Goal: Task Accomplishment & Management: Use online tool/utility

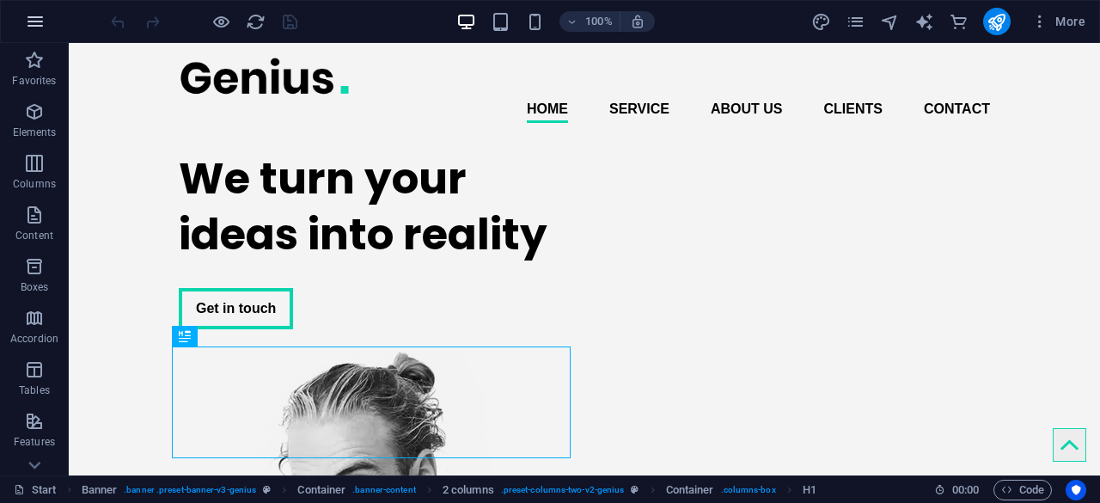
click at [32, 4] on button "button" at bounding box center [35, 21] width 41 height 41
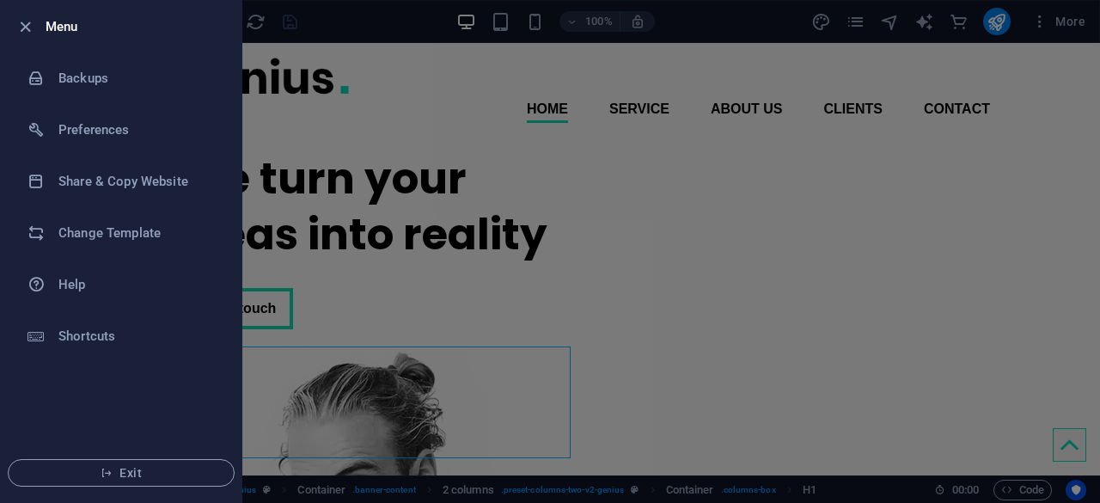
click at [36, 22] on div at bounding box center [30, 26] width 31 height 21
click at [14, 27] on li "Menu" at bounding box center [121, 27] width 241 height 52
click at [27, 28] on icon "button" at bounding box center [25, 27] width 20 height 20
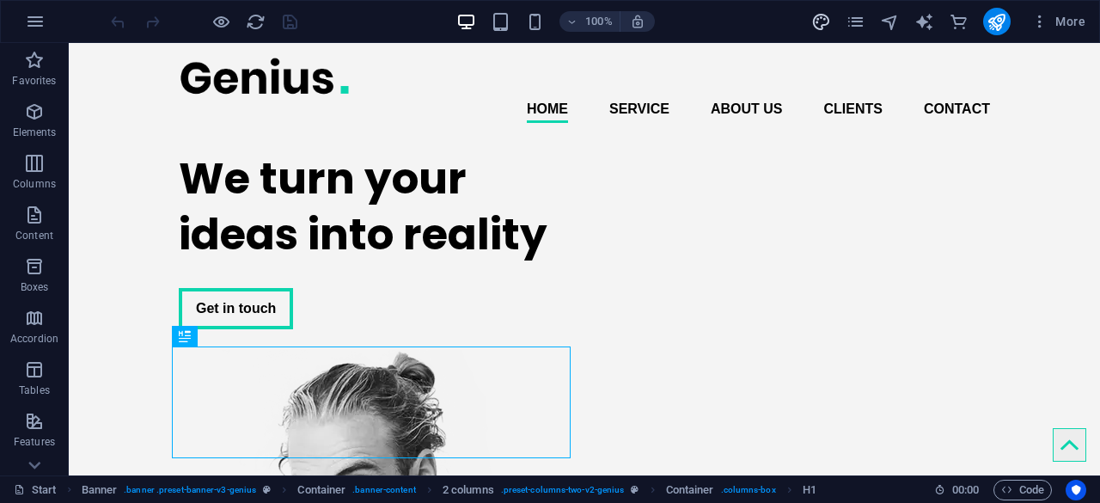
click at [812, 19] on icon "design" at bounding box center [821, 22] width 20 height 20
select select "px"
select select "400"
select select "px"
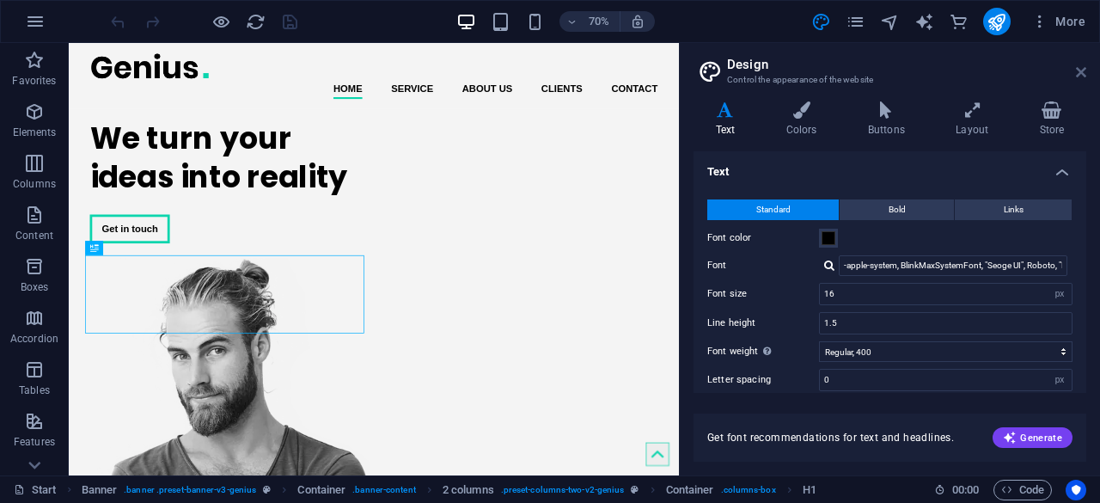
drag, startPoint x: 813, startPoint y: 18, endPoint x: 671, endPoint y: 271, distance: 289.7
click at [1080, 76] on icon at bounding box center [1081, 72] width 10 height 14
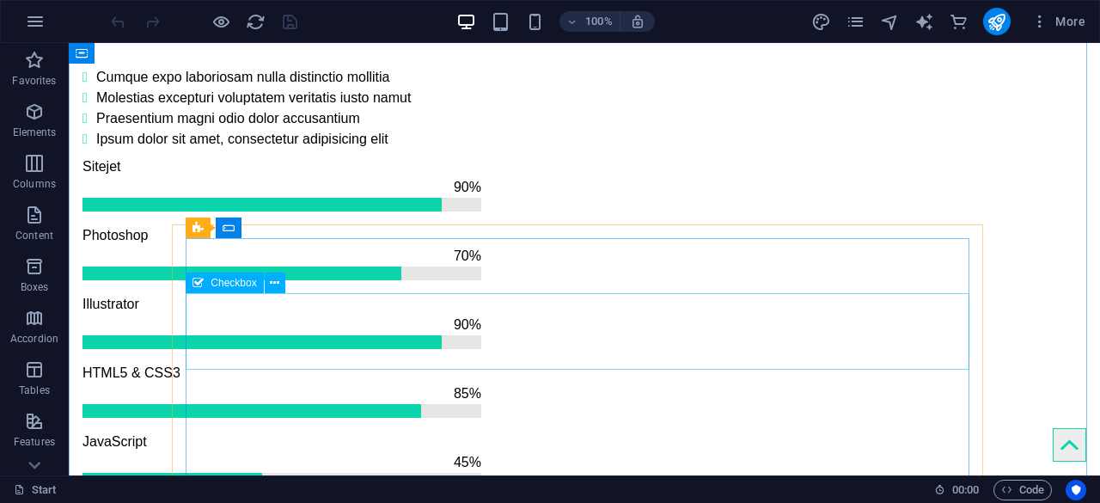
scroll to position [2062, 0]
